Goal: Transaction & Acquisition: Purchase product/service

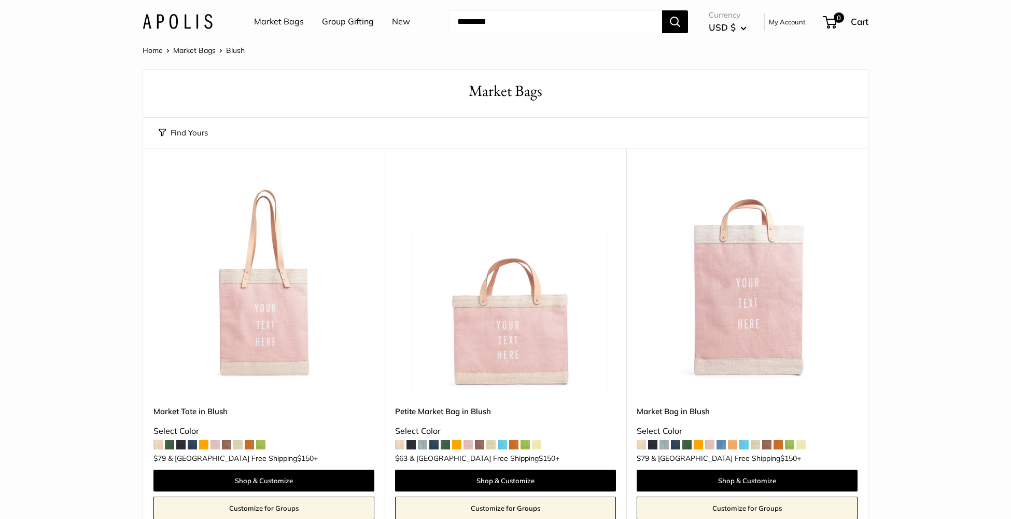
click at [269, 20] on link "Market Bags" at bounding box center [279, 22] width 50 height 16
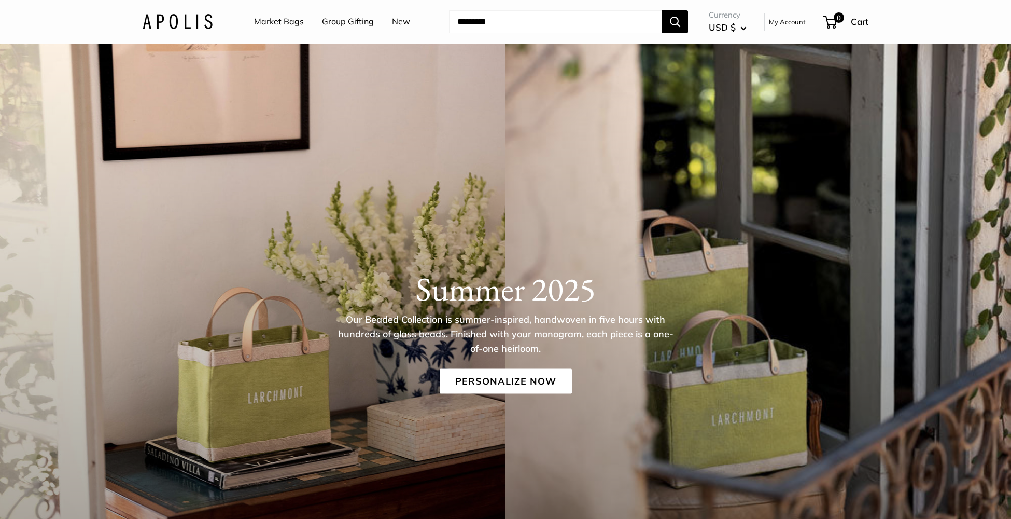
click at [183, 19] on img at bounding box center [178, 21] width 70 height 15
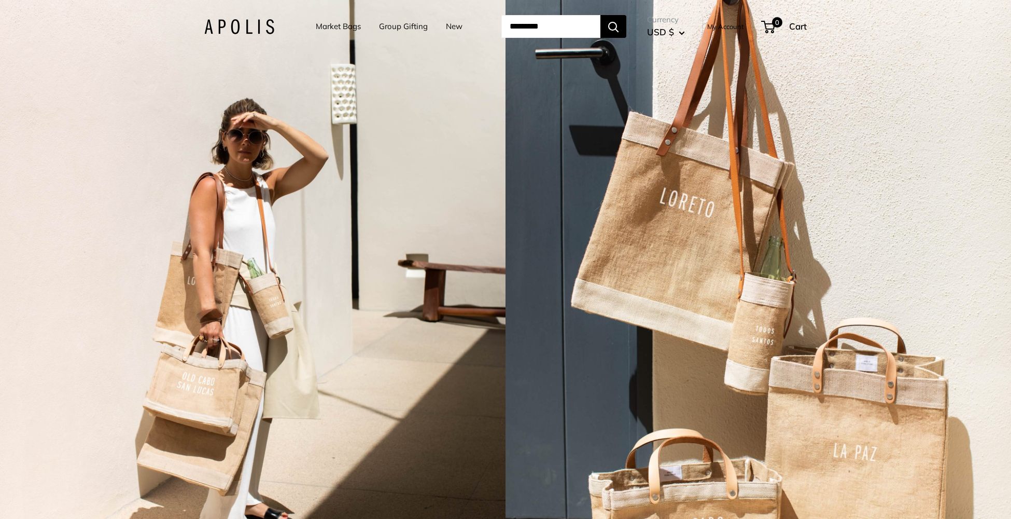
click at [432, 290] on div "2 / 7" at bounding box center [253, 259] width 506 height 519
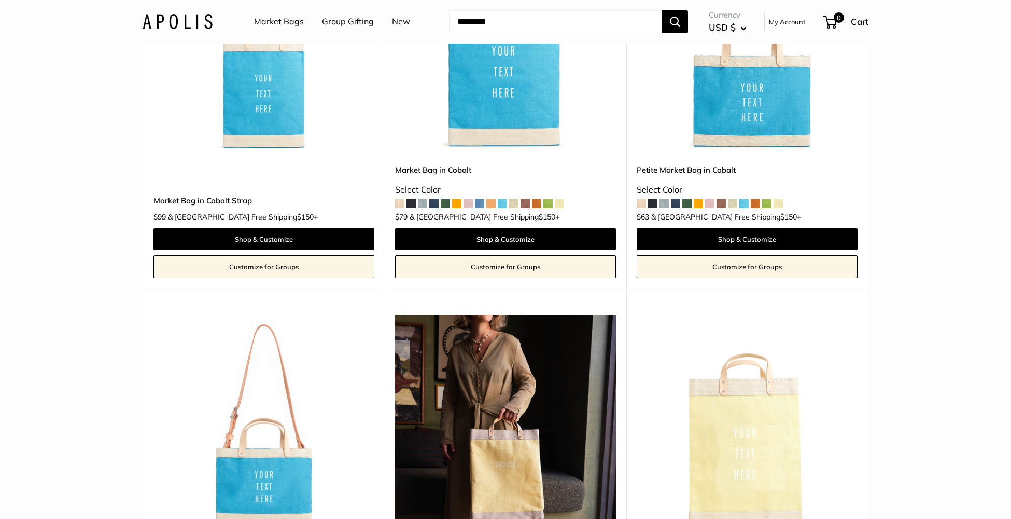
scroll to position [2913, 0]
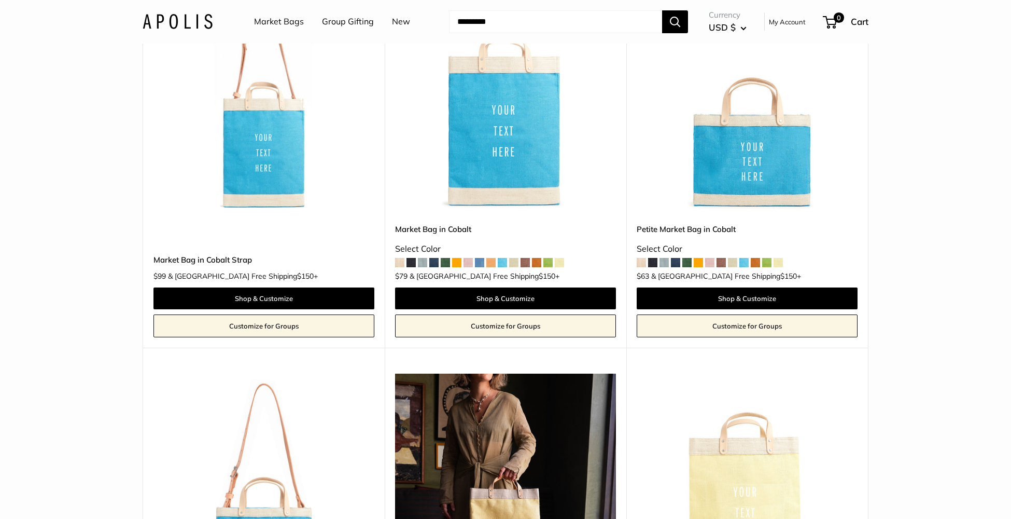
click at [0, 0] on img at bounding box center [0, 0] width 0 height 0
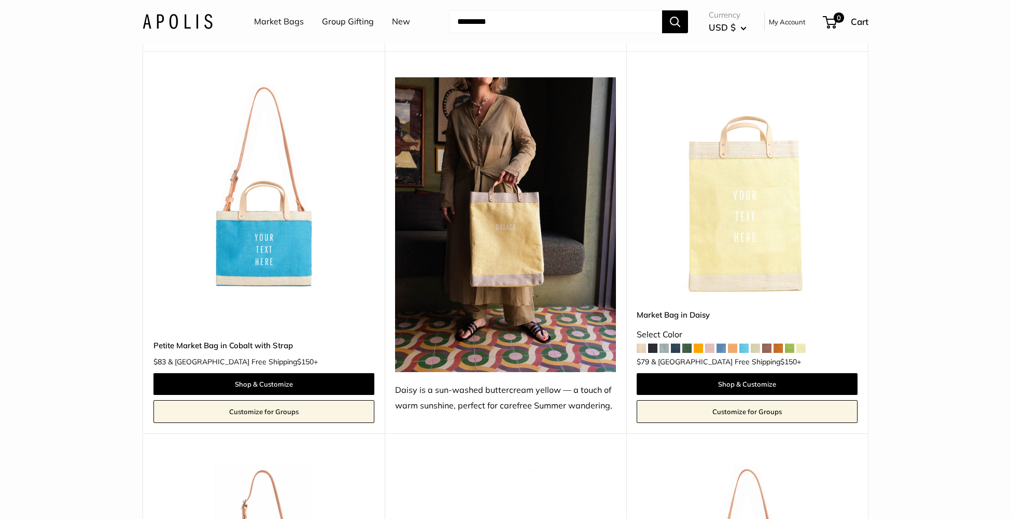
scroll to position [3257, 0]
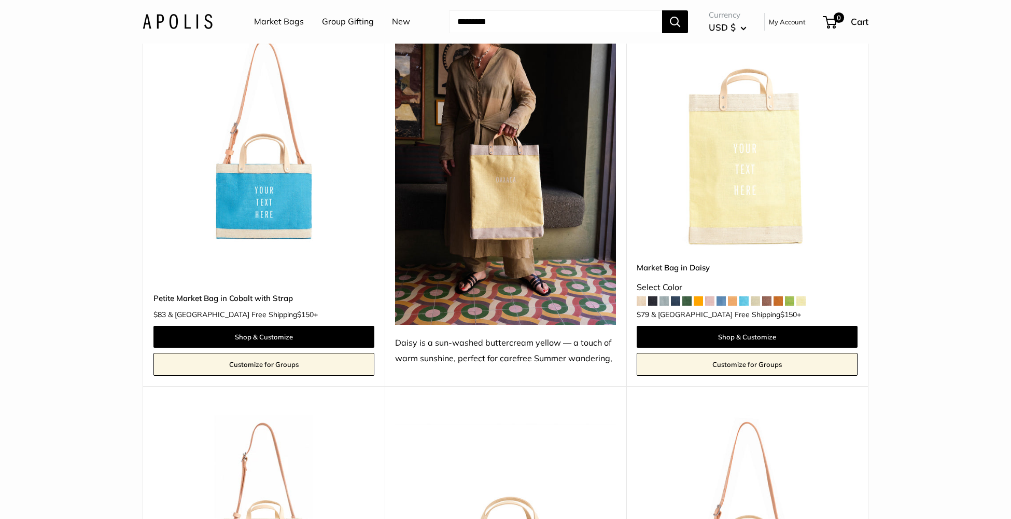
click at [0, 0] on img at bounding box center [0, 0] width 0 height 0
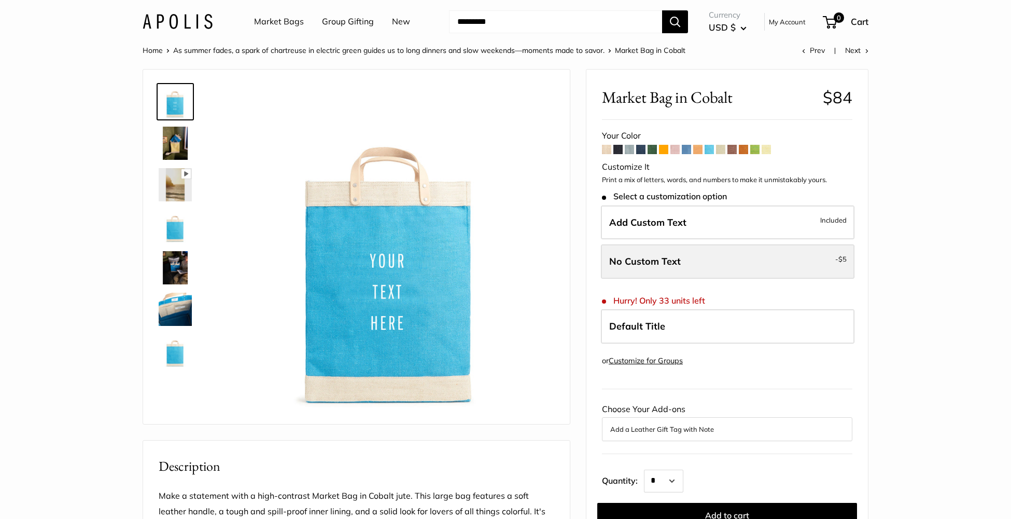
click at [702, 259] on label "No Custom Text - $5" at bounding box center [728, 261] width 254 height 34
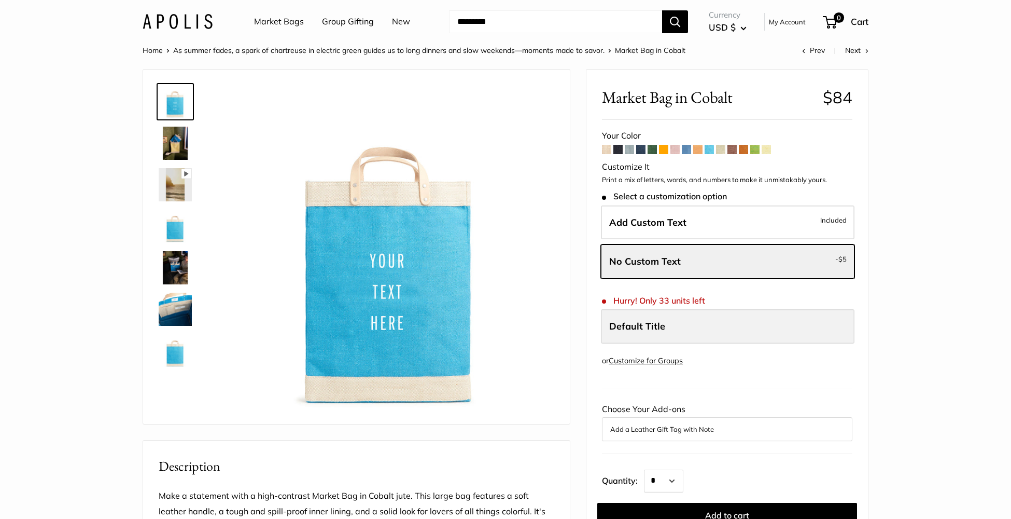
click at [640, 327] on span "Default Title" at bounding box center [637, 326] width 56 height 12
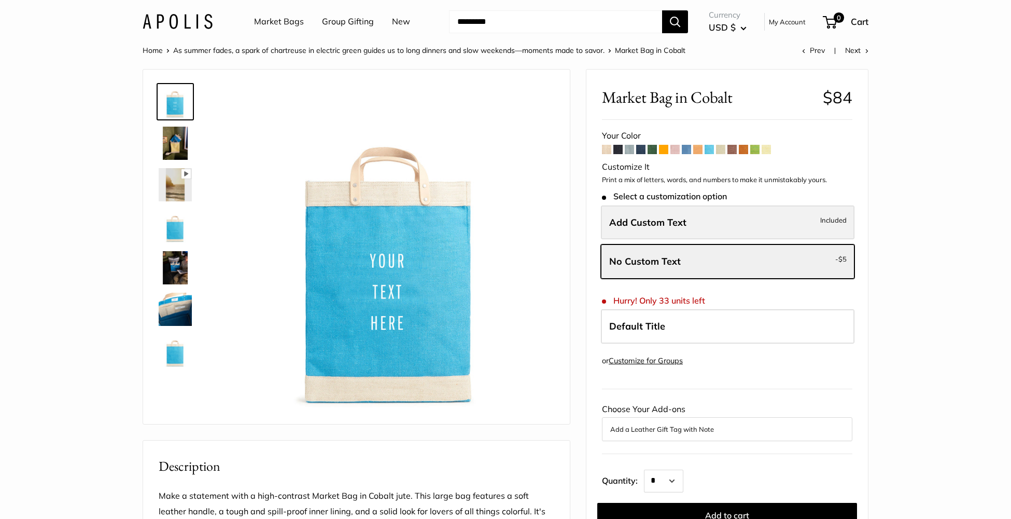
click at [640, 223] on span "Add Custom Text" at bounding box center [647, 222] width 77 height 12
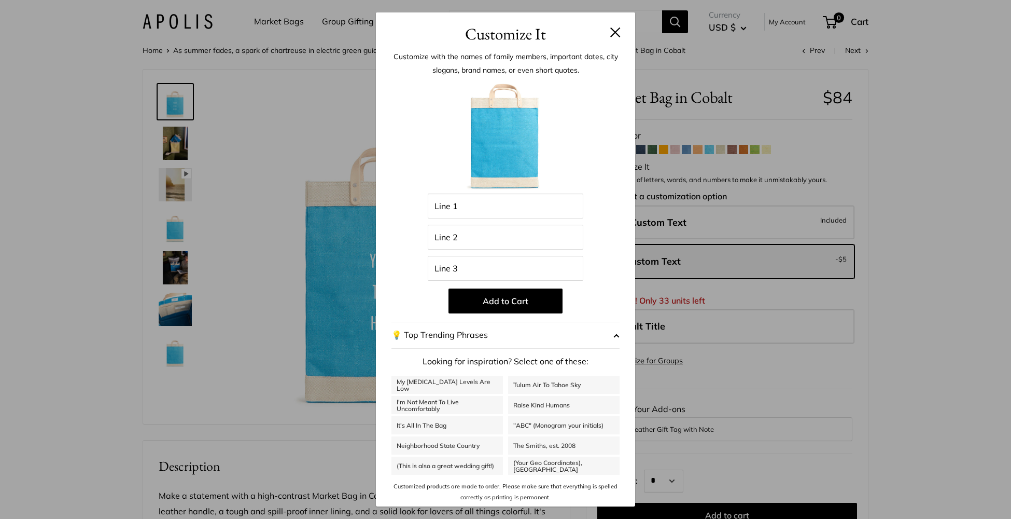
click at [617, 30] on button at bounding box center [615, 32] width 10 height 10
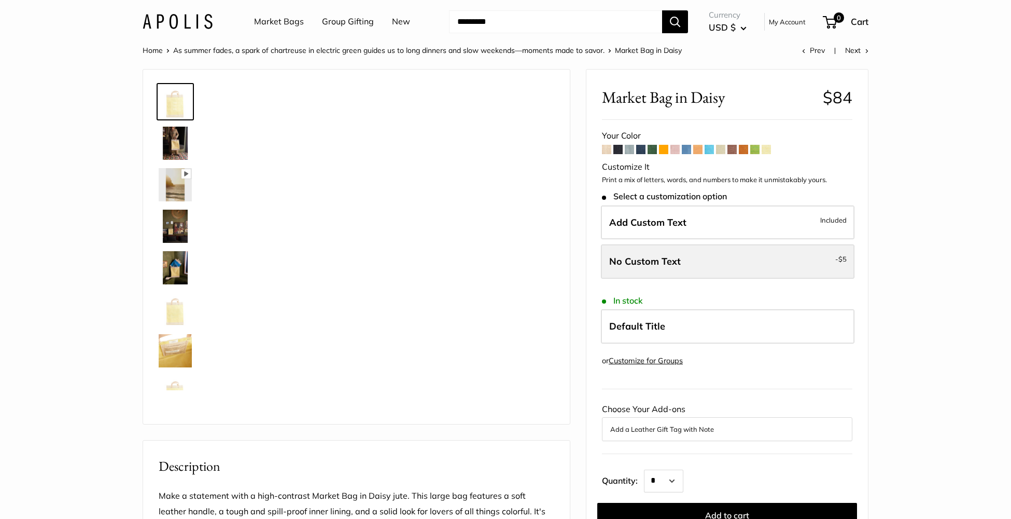
click at [736, 275] on label "No Custom Text - $5" at bounding box center [728, 261] width 254 height 34
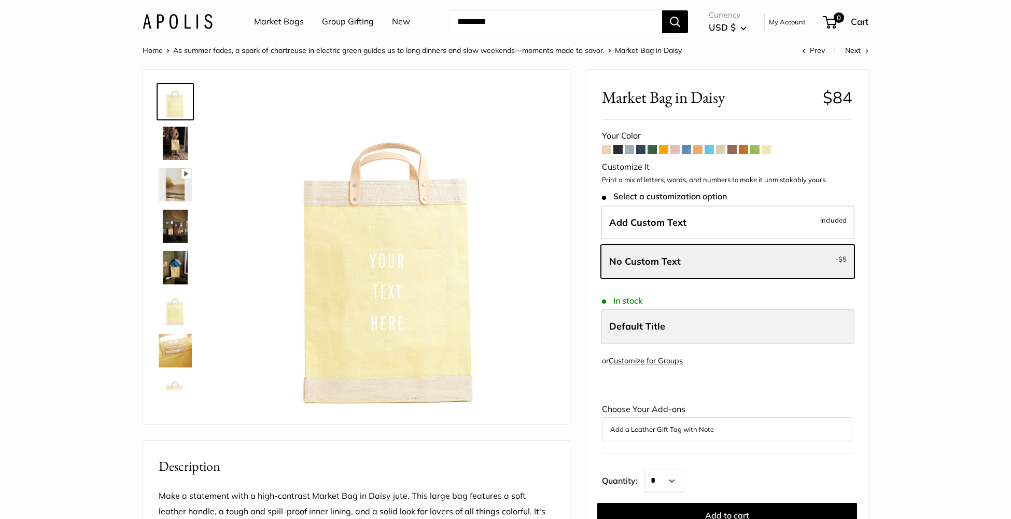
click at [640, 326] on span "Default Title" at bounding box center [637, 326] width 56 height 12
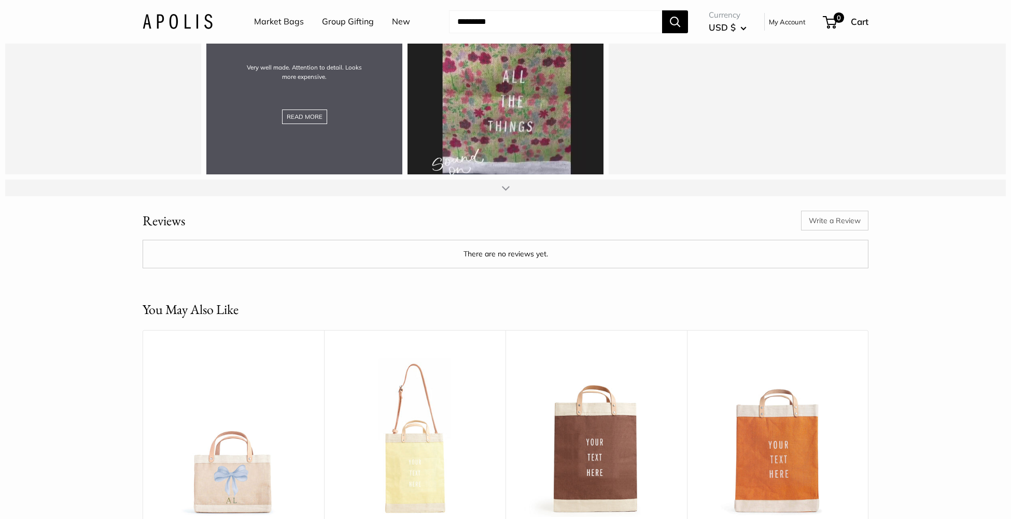
scroll to position [1575, 0]
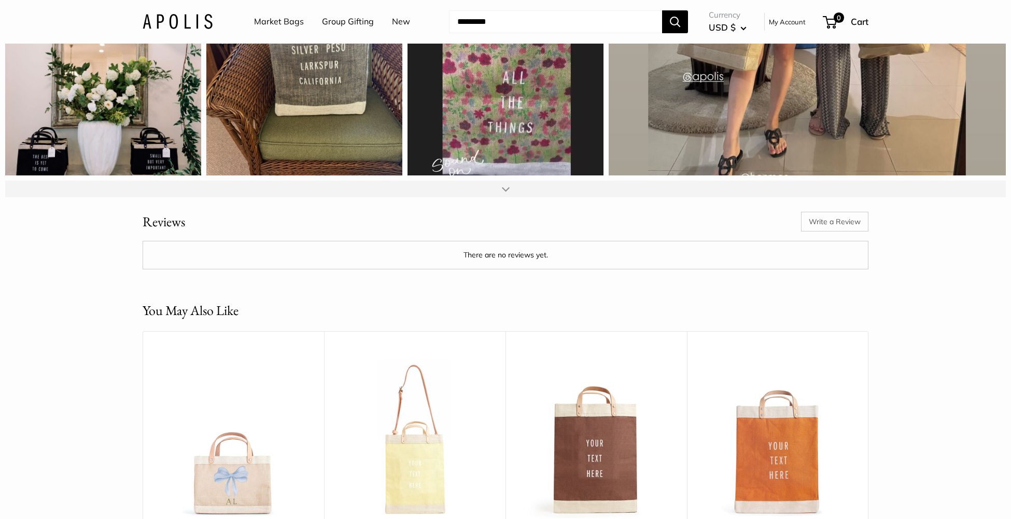
click at [162, 21] on img at bounding box center [178, 21] width 70 height 15
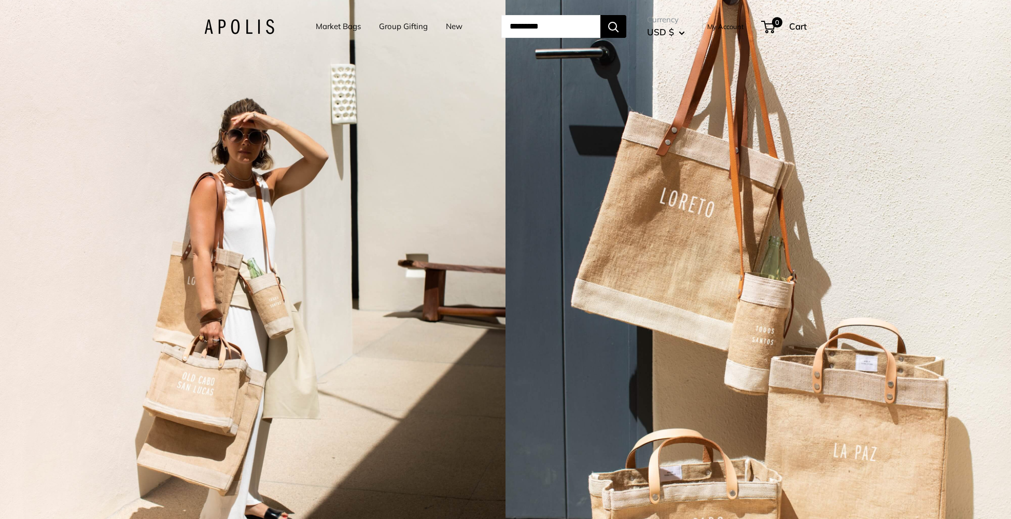
click at [299, 267] on div "2 / 7" at bounding box center [253, 259] width 506 height 519
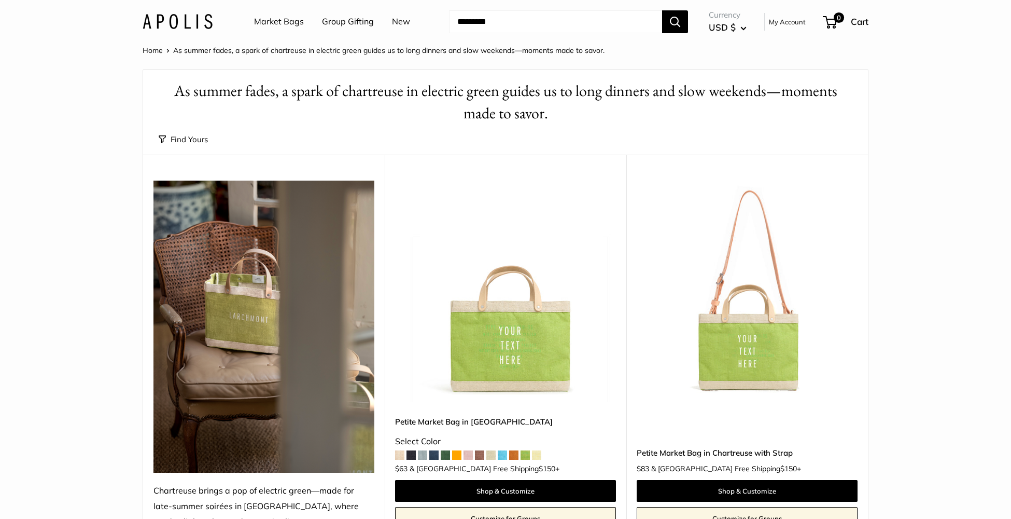
click at [400, 20] on link "New" at bounding box center [401, 22] width 18 height 16
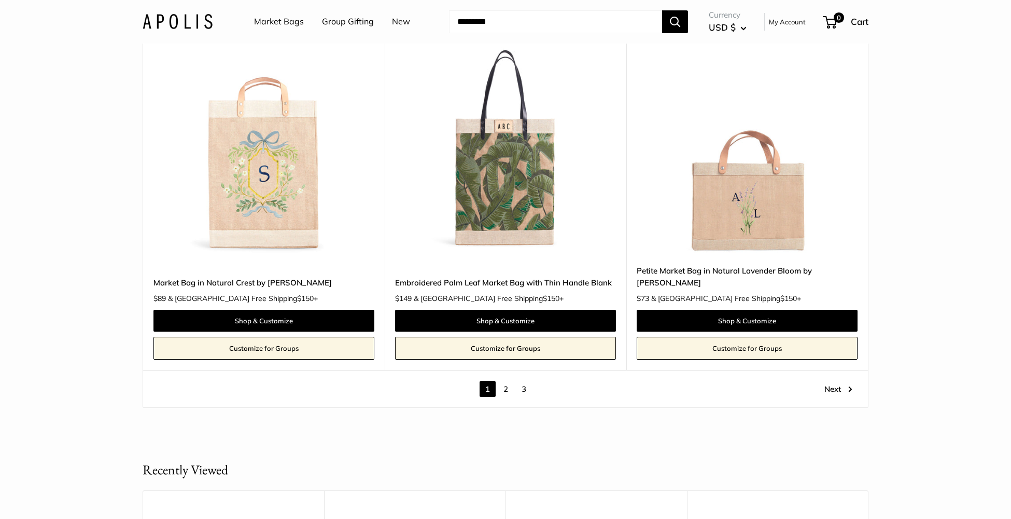
scroll to position [5693, 0]
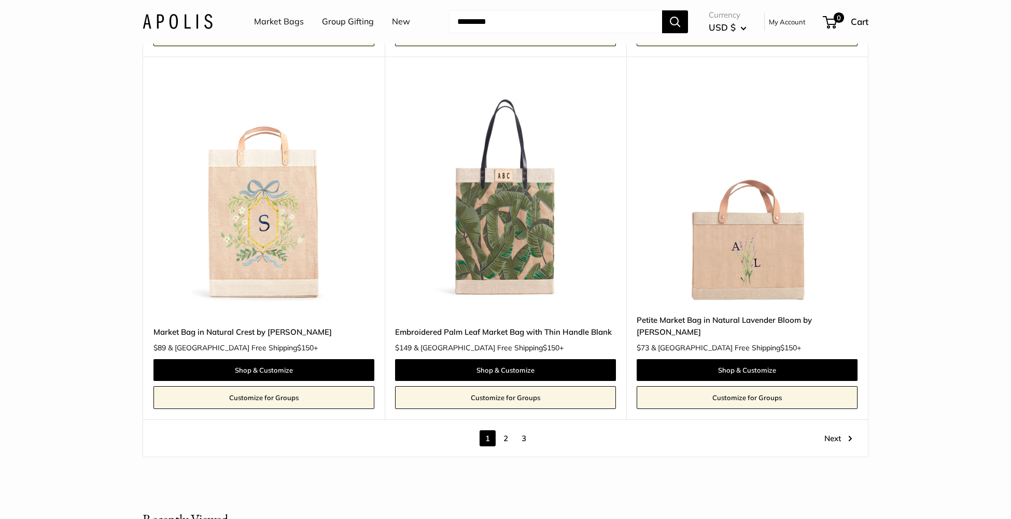
click at [513, 439] on link "2" at bounding box center [506, 438] width 16 height 16
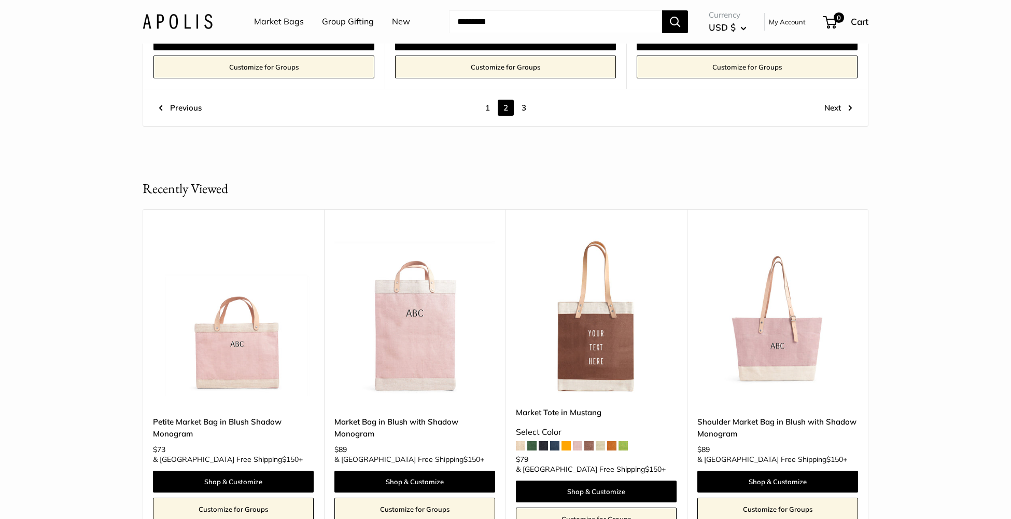
scroll to position [5890, 0]
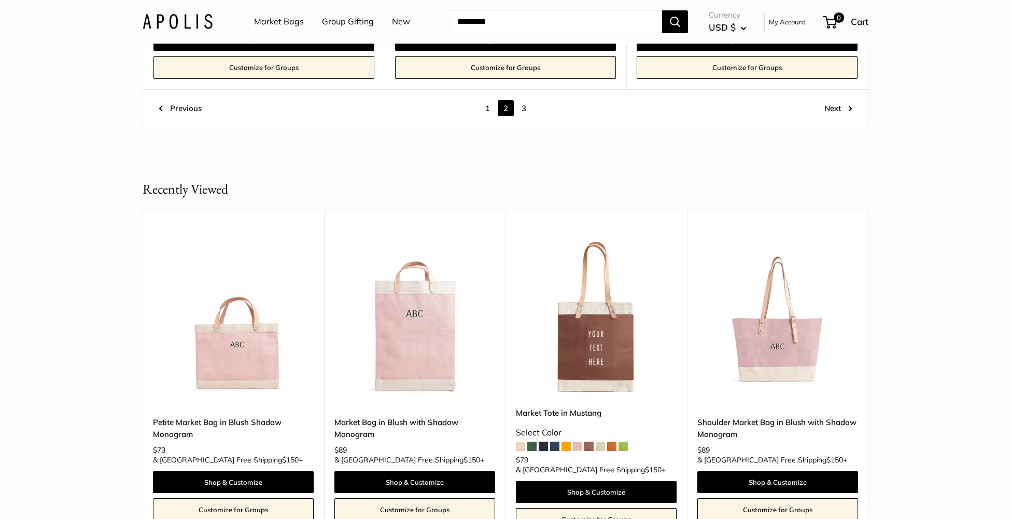
click at [522, 100] on link "3" at bounding box center [524, 108] width 16 height 16
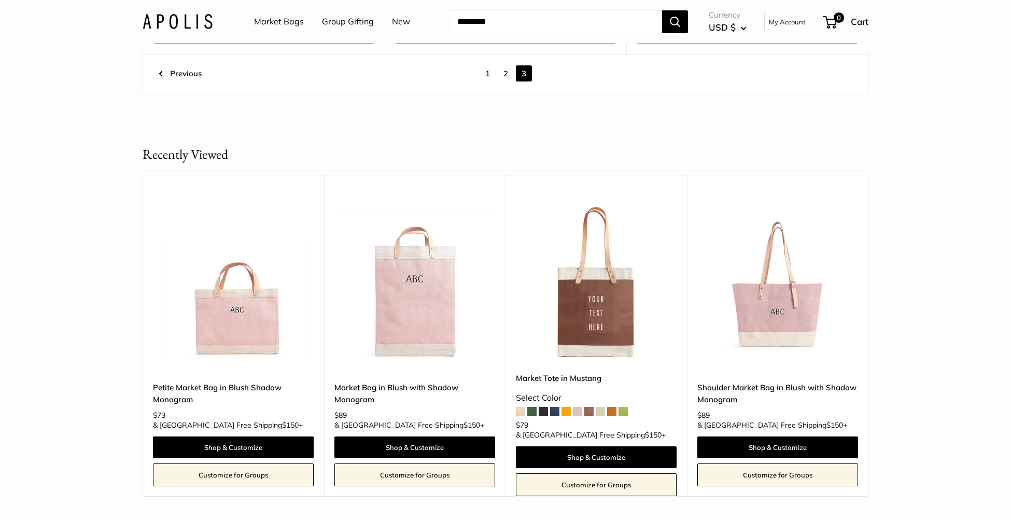
scroll to position [862, 0]
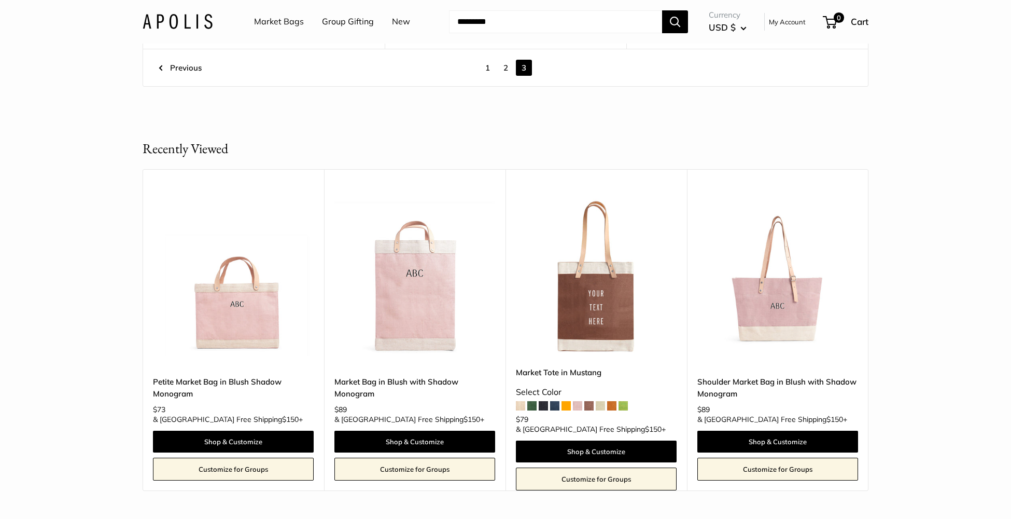
click at [260, 20] on link "Market Bags" at bounding box center [279, 22] width 50 height 16
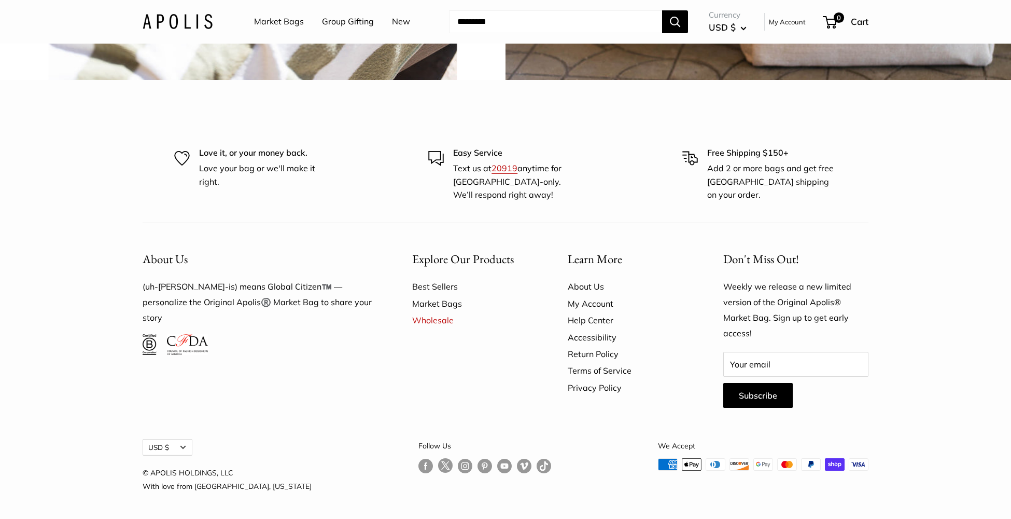
scroll to position [3199, 0]
click at [458, 464] on link "Follow us on Instagram" at bounding box center [465, 465] width 15 height 15
